Goal: Obtain resource: Obtain resource

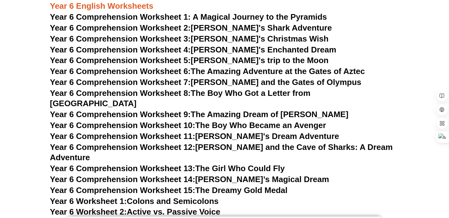
scroll to position [3508, 0]
click at [250, 29] on link "Year 6 Comprehension Worksheet 2: Jake's Shark Adventure" at bounding box center [191, 27] width 282 height 9
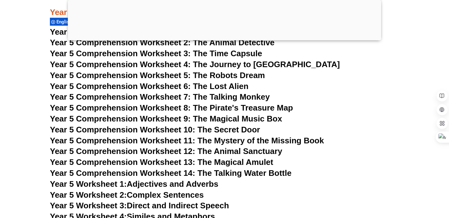
scroll to position [3004, 0]
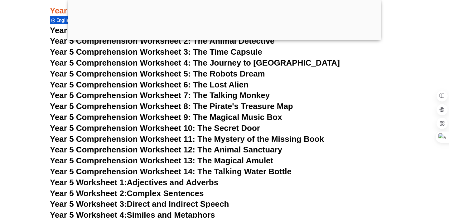
drag, startPoint x: 289, startPoint y: 2, endPoint x: 289, endPoint y: 74, distance: 71.7
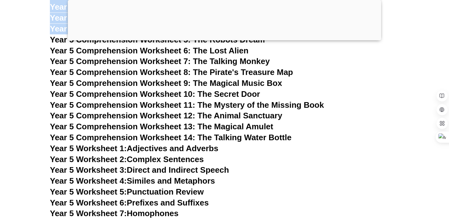
scroll to position [3041, 0]
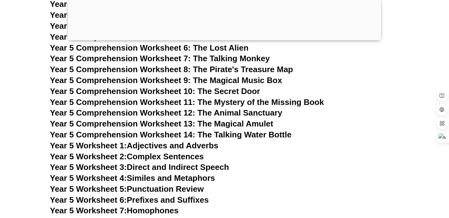
click at [311, 80] on h3 "Year 5 Comprehension Worksheet 9: The Magical Music Box" at bounding box center [224, 80] width 349 height 11
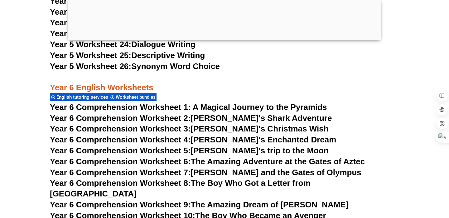
click at [225, 39] on div at bounding box center [224, 39] width 313 height 0
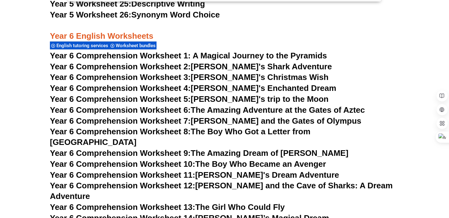
scroll to position [3466, 0]
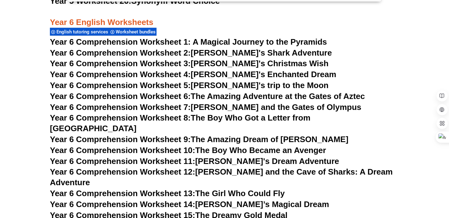
click at [248, 145] on link "Year 6 Comprehension Worksheet 10: The Boy Who Became an Avenger" at bounding box center [188, 149] width 276 height 9
click at [255, 134] on link "Year 6 Comprehension Worksheet 9: The Amazing Dream of Oliver" at bounding box center [199, 138] width 298 height 9
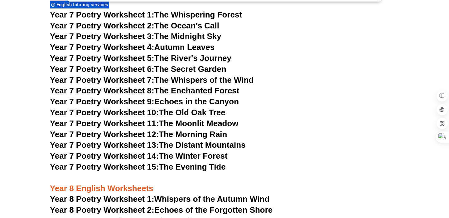
scroll to position [3978, 0]
click at [227, 129] on link "Year 7 Poetry Worksheet 12: The Morning Rain" at bounding box center [138, 133] width 177 height 9
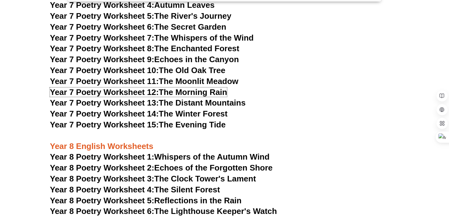
scroll to position [4143, 0]
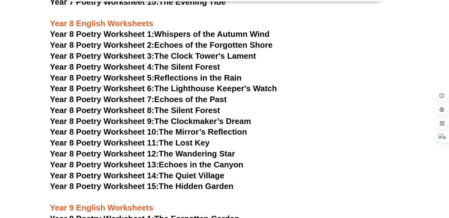
click at [196, 138] on link "Year 8 Poetry Worksheet 11: The Lost Key" at bounding box center [130, 142] width 160 height 9
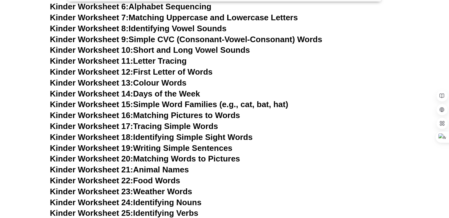
scroll to position [0, 0]
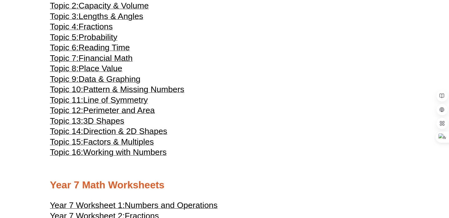
scroll to position [1338, 0]
click at [123, 114] on span "Perimeter and Area" at bounding box center [119, 109] width 72 height 9
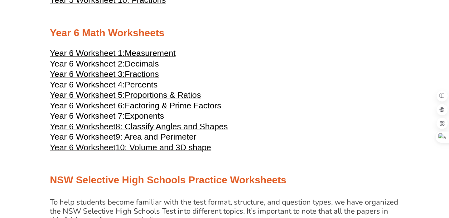
scroll to position [1078, 0]
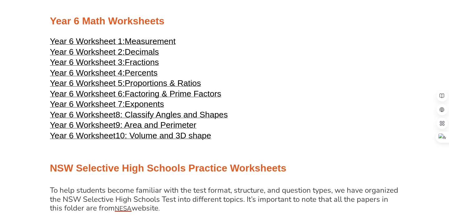
click at [193, 129] on span "9: Area and Perimeter" at bounding box center [155, 124] width 81 height 9
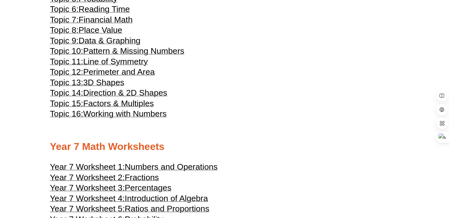
scroll to position [1466, 0]
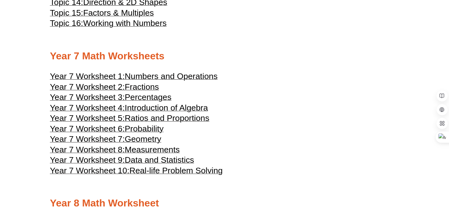
click at [189, 81] on span "Numbers and Operations" at bounding box center [171, 75] width 93 height 9
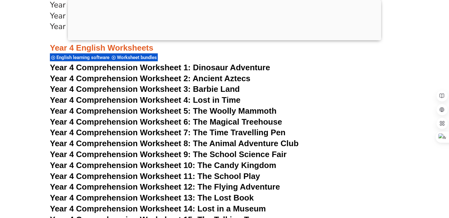
scroll to position [2402, 0]
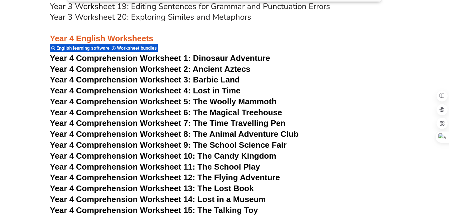
click at [223, 58] on span "Dinosaur Adventure" at bounding box center [231, 57] width 77 height 9
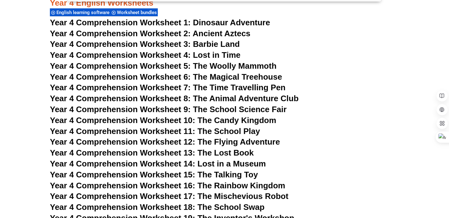
scroll to position [2438, 0]
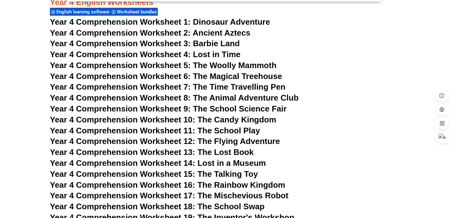
click at [218, 55] on span "Year 4 Comprehension Worksheet 4: Lost in Time" at bounding box center [145, 54] width 191 height 9
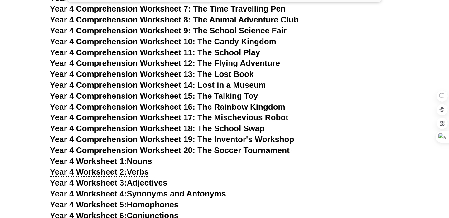
scroll to position [2507, 0]
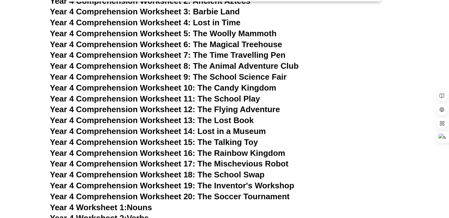
click at [316, 28] on h3 "Year 4 Comprehension Worksheet 5: The Woolly Mammoth" at bounding box center [224, 33] width 349 height 11
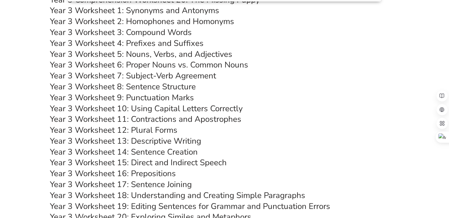
scroll to position [2367, 0]
